Goal: Check status

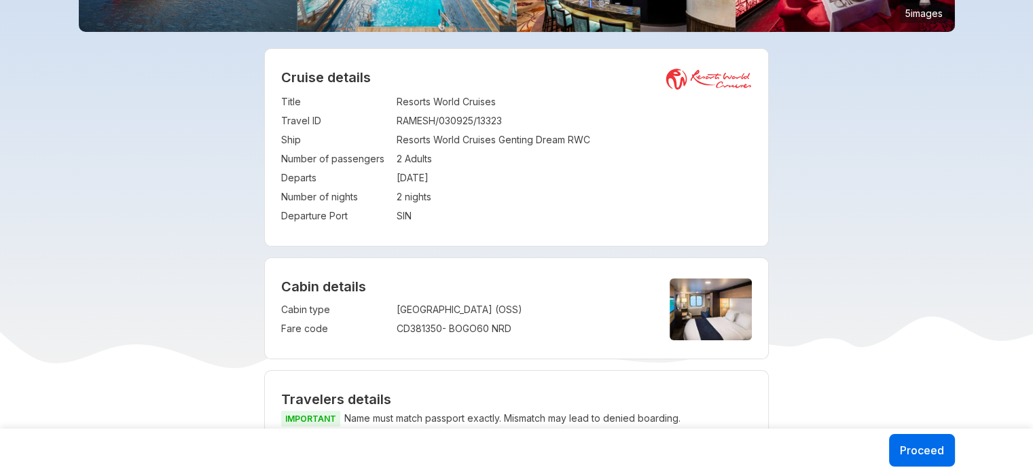
scroll to position [68, 0]
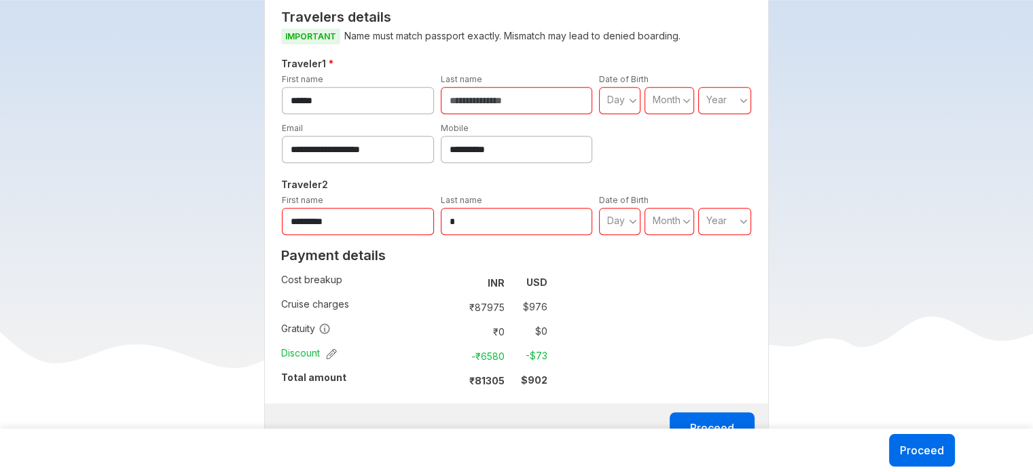
scroll to position [679, 0]
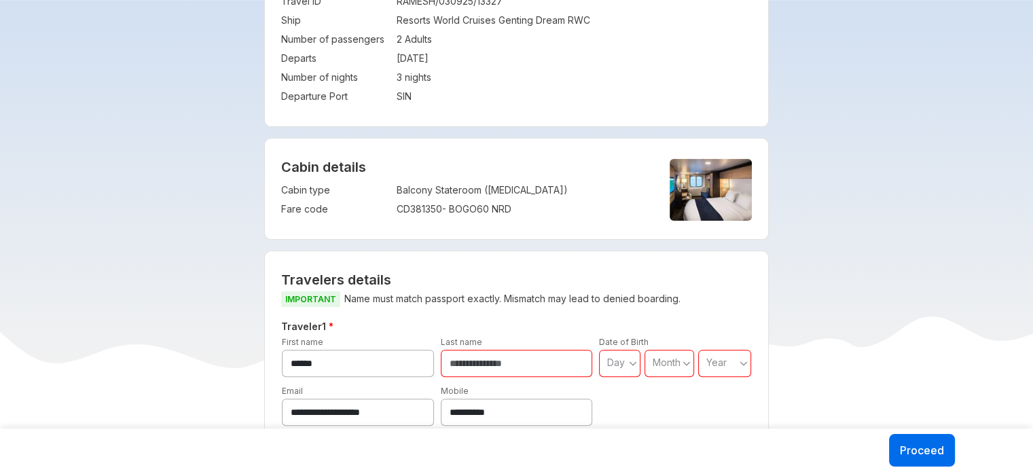
scroll to position [68, 0]
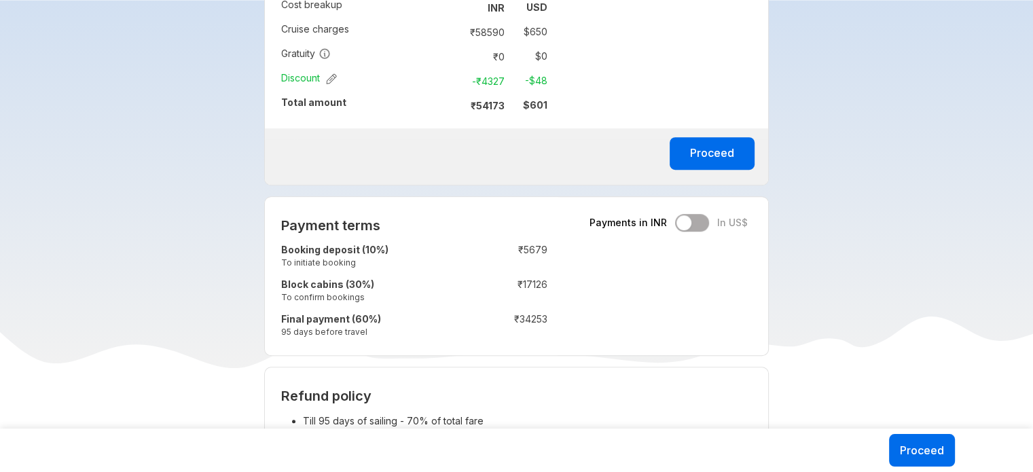
scroll to position [799, 0]
